Goal: Task Accomplishment & Management: Use online tool/utility

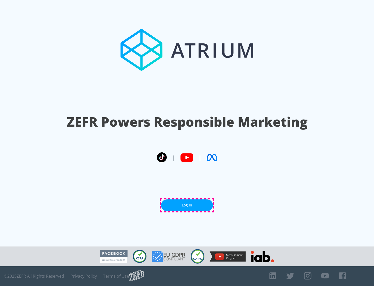
click at [187, 205] on link "Log In" at bounding box center [187, 205] width 52 height 12
